Goal: Navigation & Orientation: Understand site structure

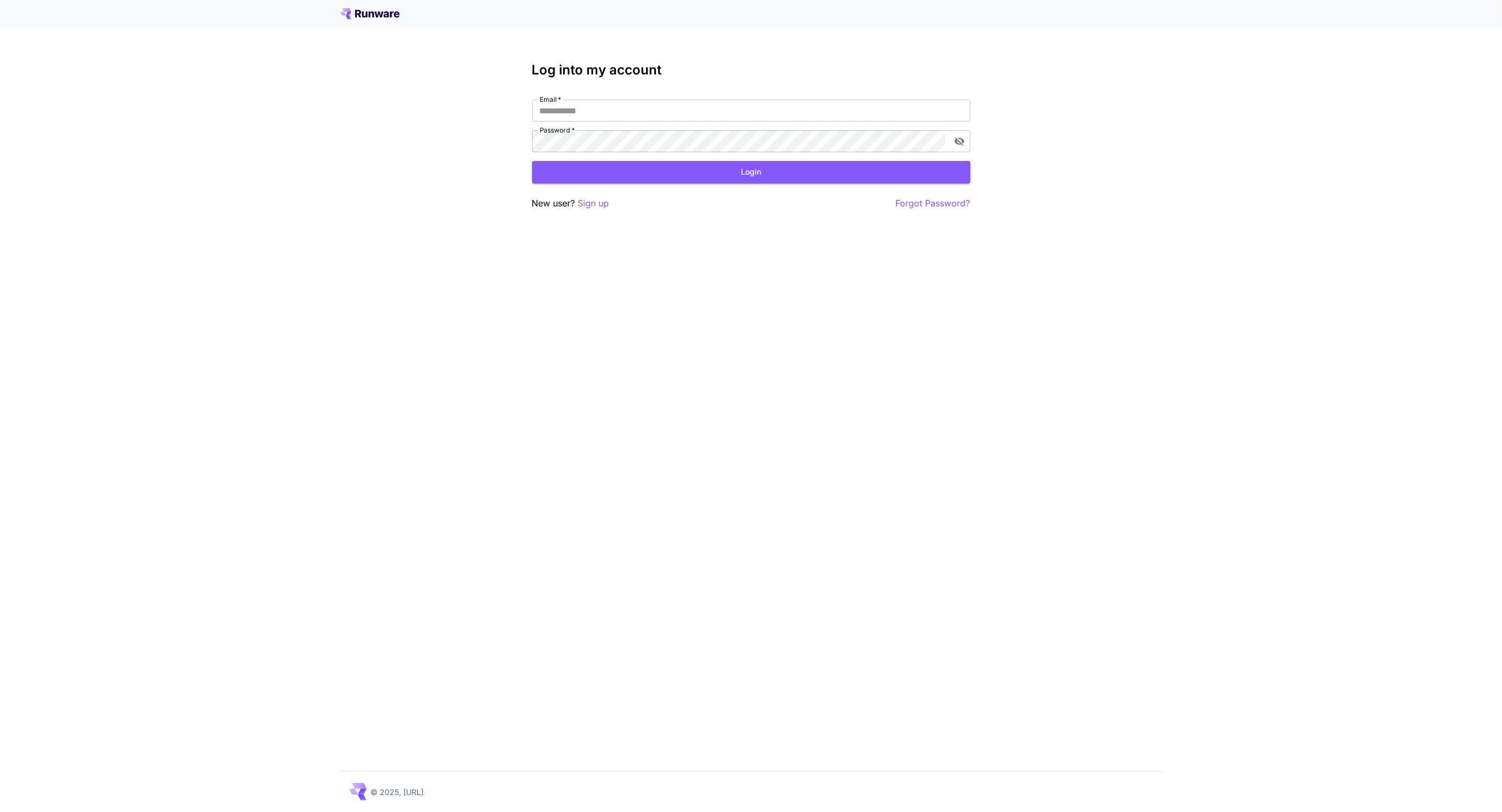
type input "**********"
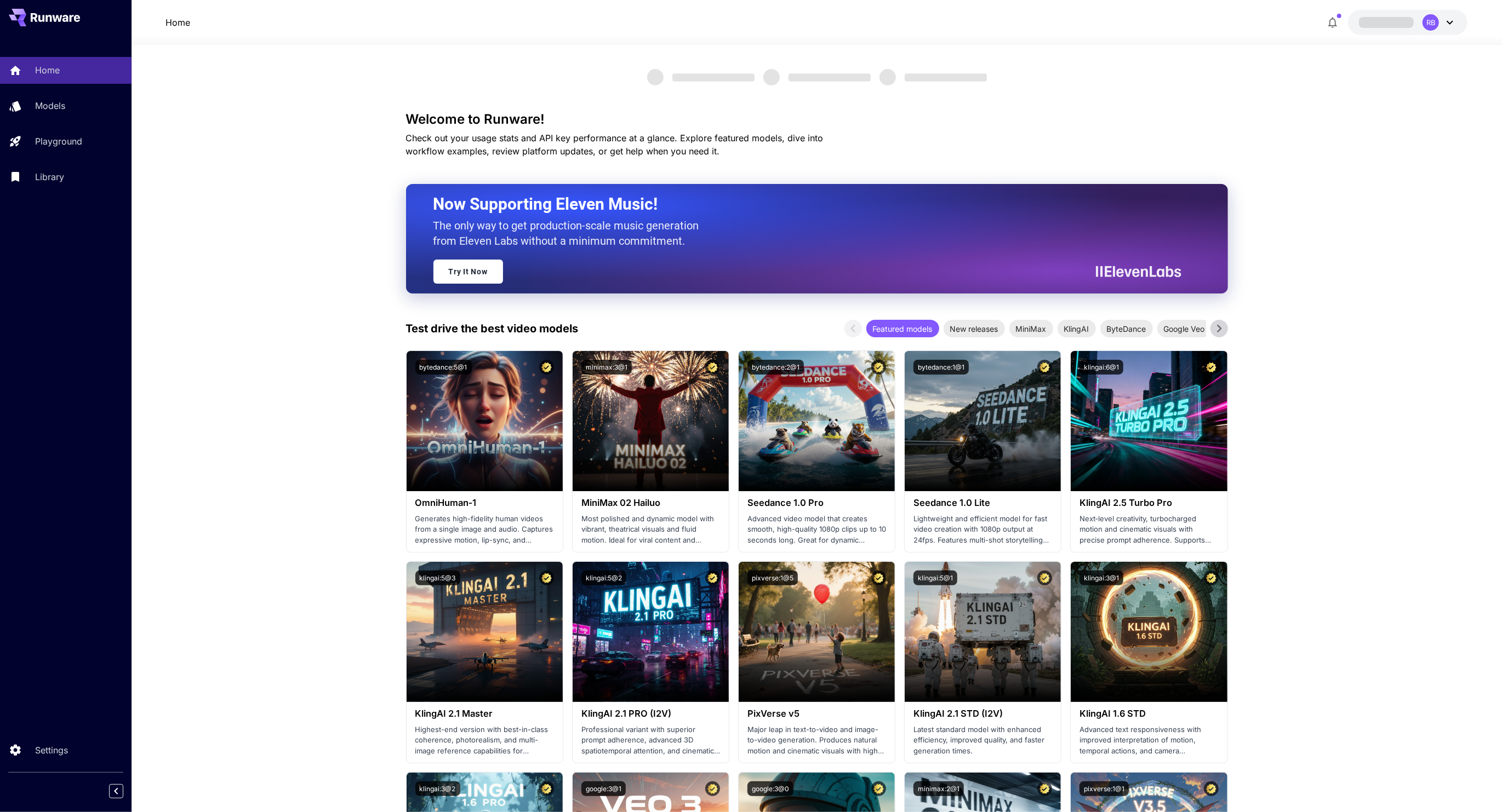
click at [1405, 25] on span at bounding box center [1386, 22] width 55 height 11
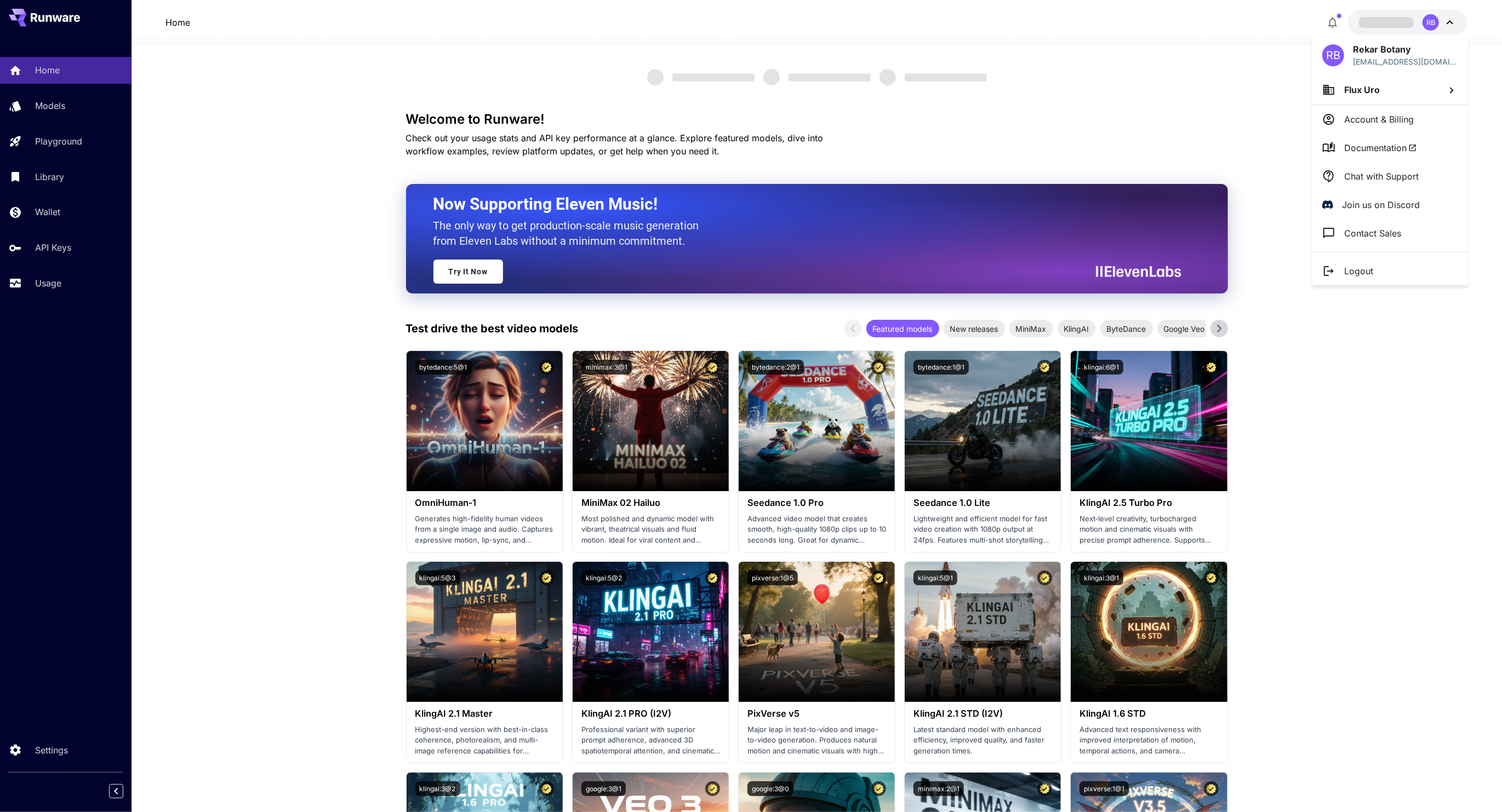
click at [1312, 86] on li "Flux Uro" at bounding box center [1390, 90] width 156 height 30
click at [1291, 75] on div "Organizations" at bounding box center [1243, 87] width 137 height 24
click at [1291, 48] on div at bounding box center [751, 406] width 1502 height 812
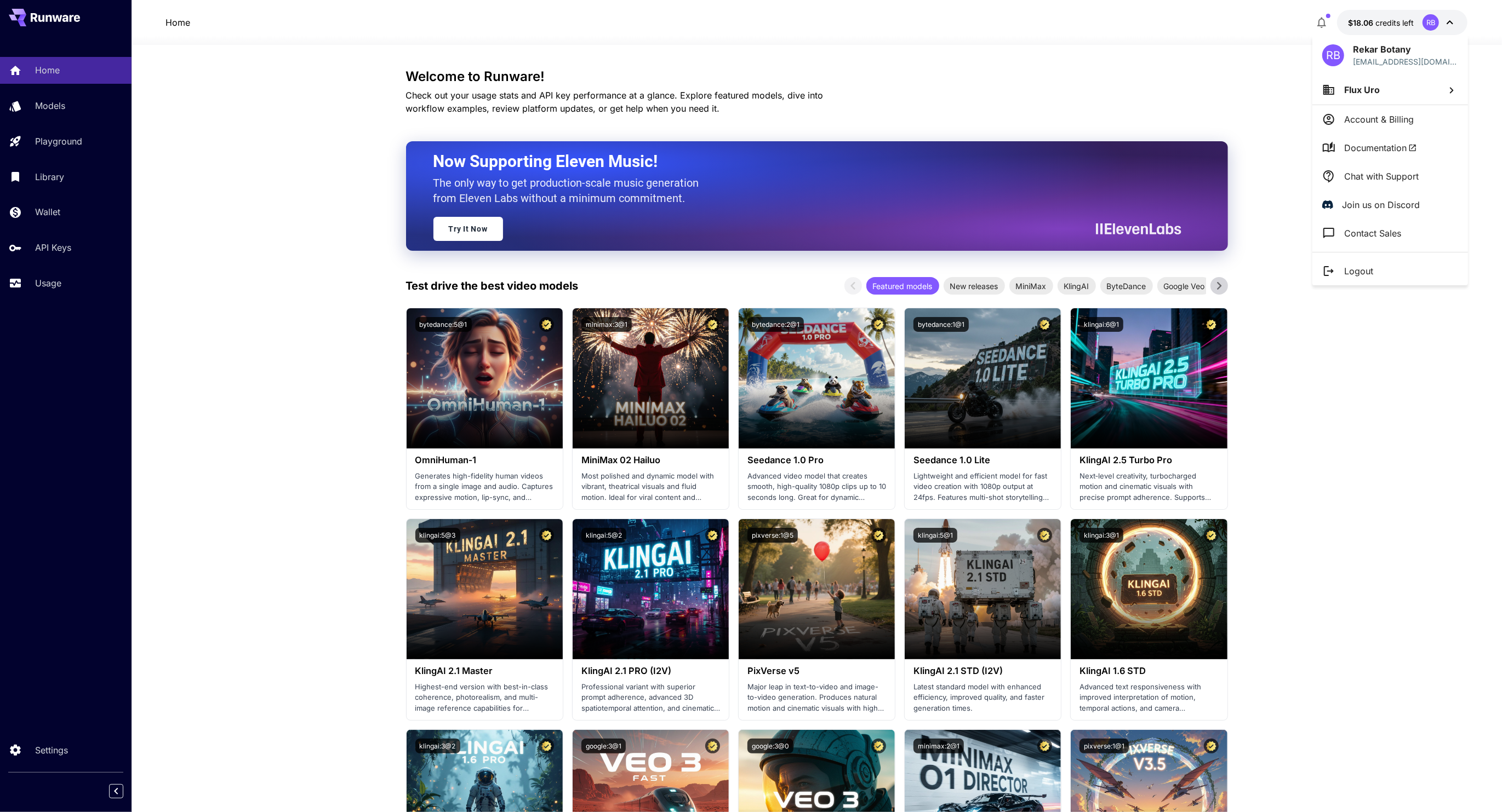
click at [1367, 22] on div at bounding box center [751, 406] width 1502 height 812
click at [1155, 244] on div at bounding box center [1118, 196] width 219 height 109
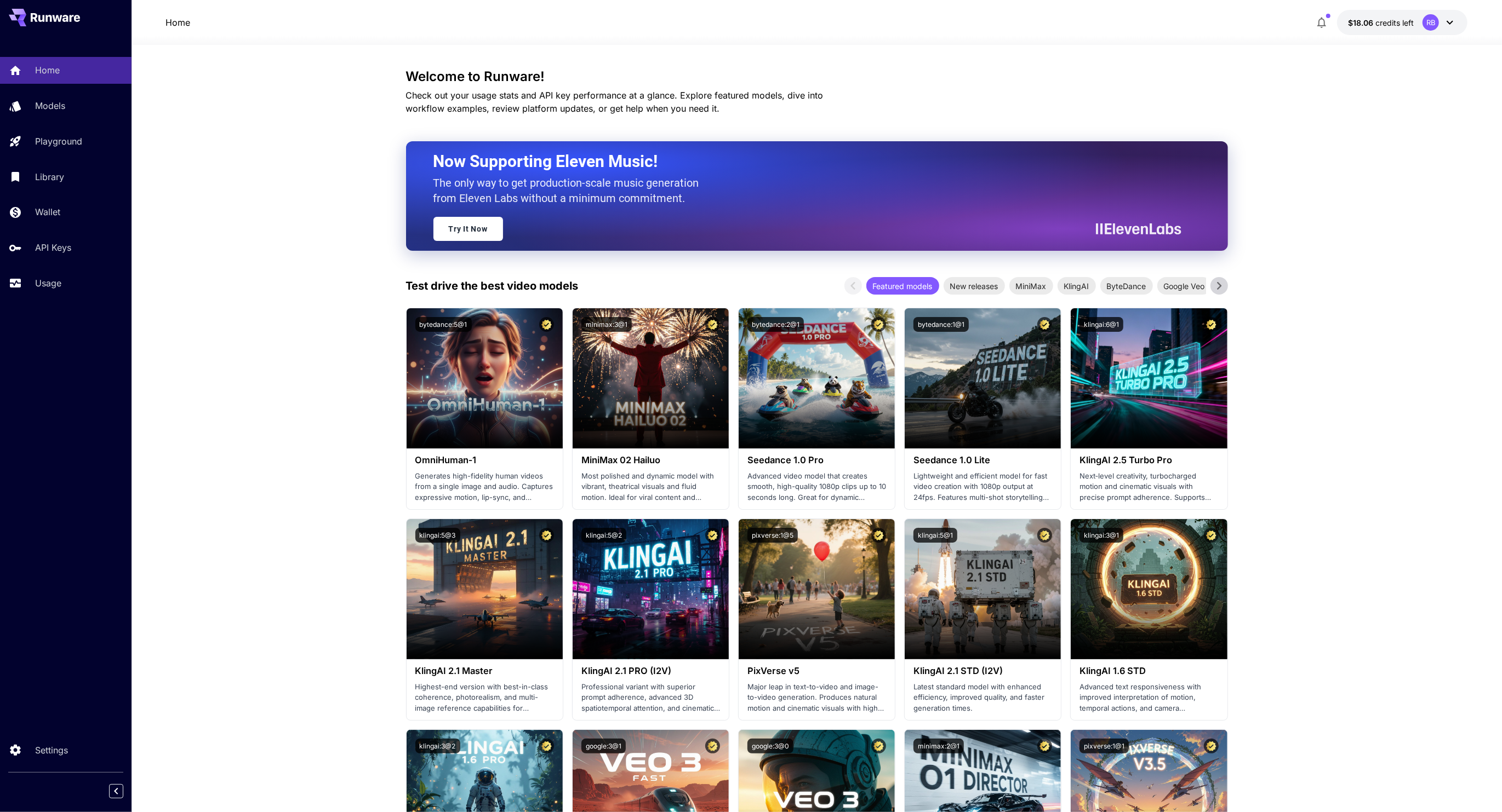
click at [602, 230] on div "Now Supporting Eleven Music! The only way to get production-scale music generat…" at bounding box center [803, 196] width 739 height 89
click at [1380, 18] on span "credits left" at bounding box center [1394, 22] width 38 height 9
click at [1318, 26] on div at bounding box center [751, 406] width 1502 height 812
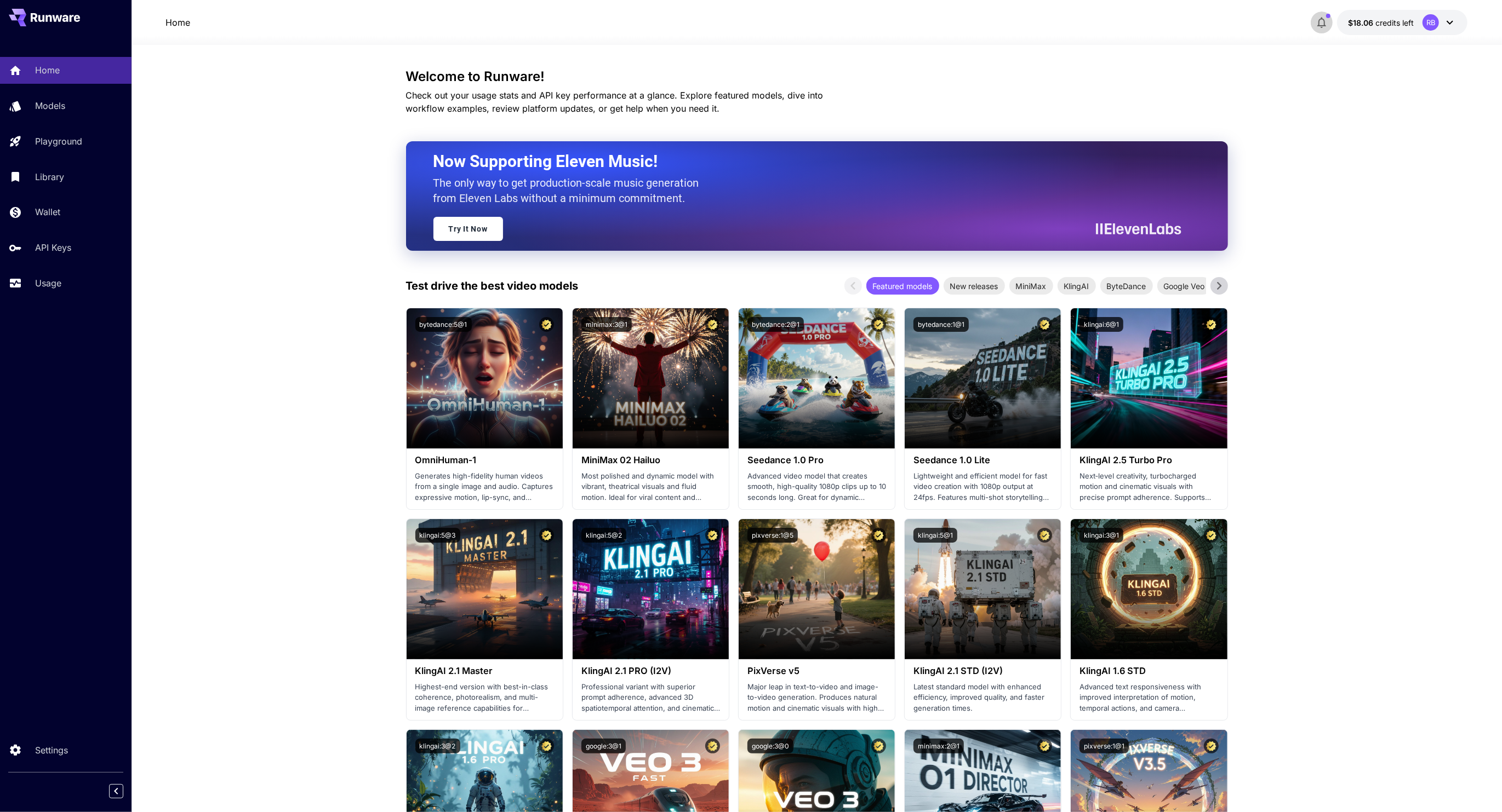
click at [1319, 26] on icon "button" at bounding box center [1321, 22] width 9 height 11
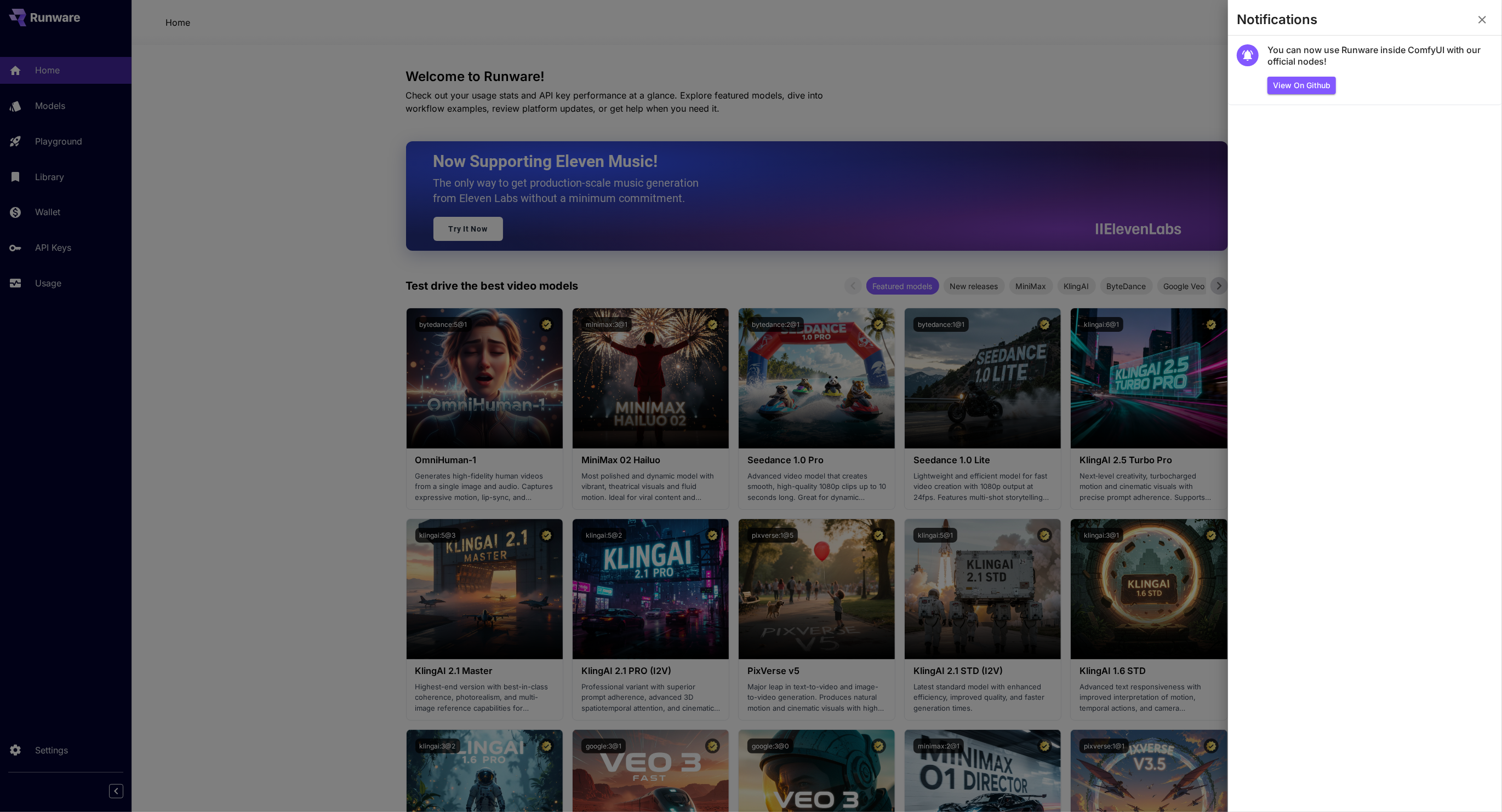
click at [1195, 70] on div at bounding box center [751, 406] width 1502 height 812
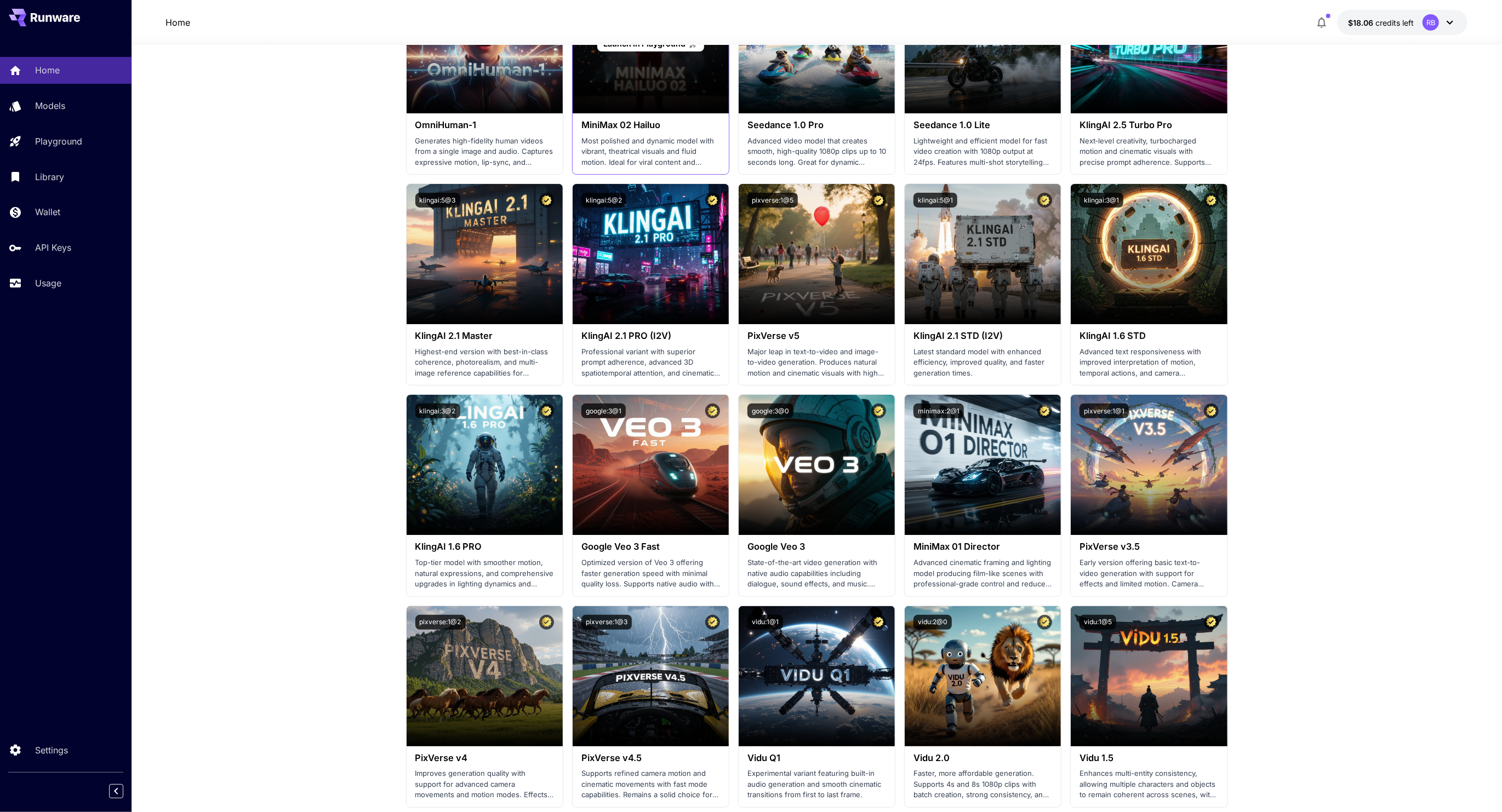
scroll to position [338, 0]
